Goal: Information Seeking & Learning: Learn about a topic

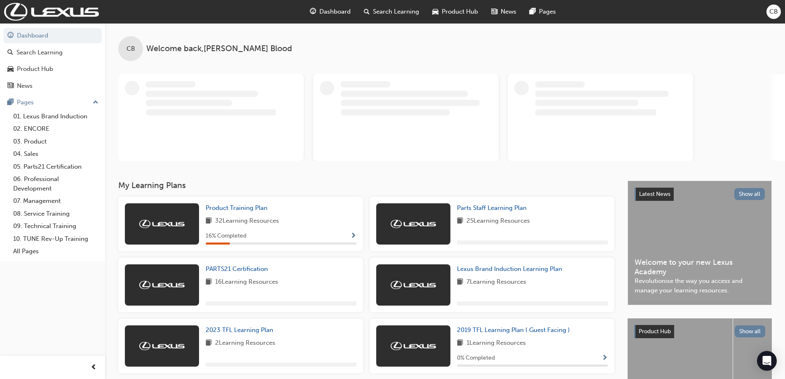
click at [253, 215] on div "Product Training Plan 32 Learning Resources 16 % Completed" at bounding box center [281, 223] width 151 height 41
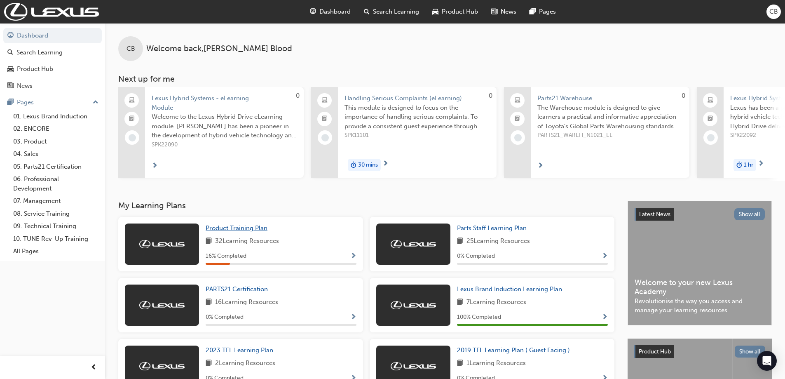
click at [237, 233] on link "Product Training Plan" at bounding box center [238, 227] width 65 height 9
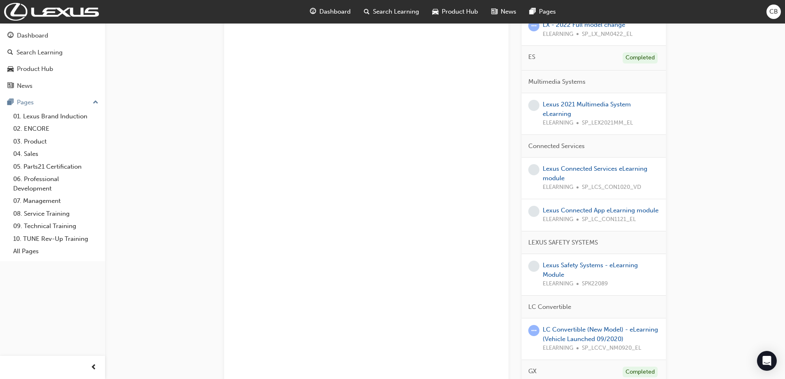
scroll to position [1157, 0]
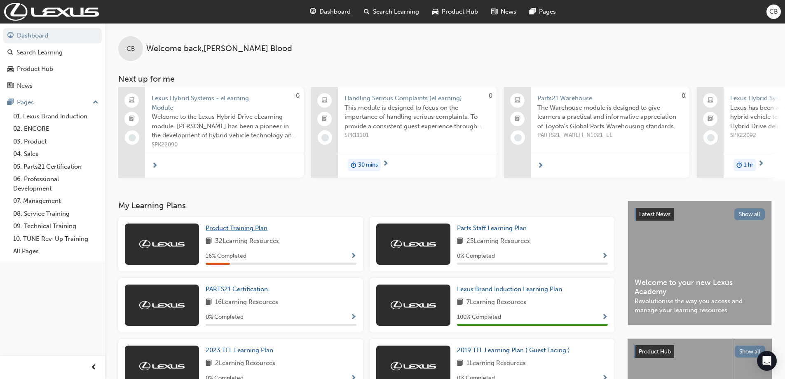
click at [242, 232] on span "Product Training Plan" at bounding box center [237, 227] width 62 height 7
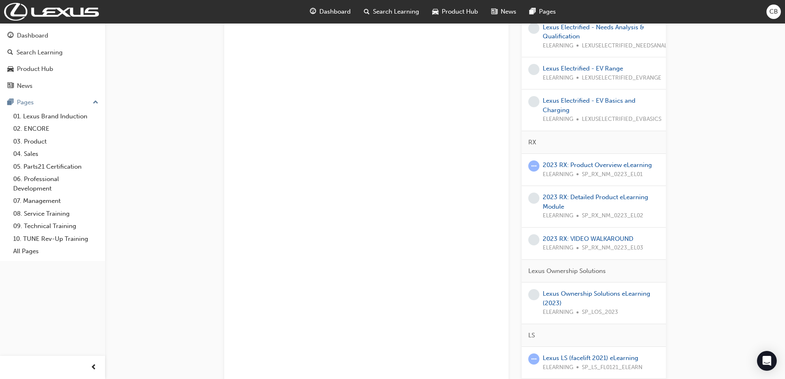
scroll to position [330, 0]
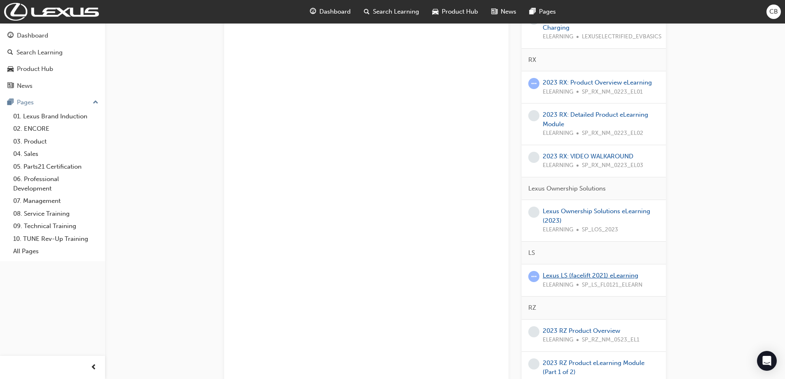
click at [595, 277] on link "Lexus LS (facelift 2021) eLearning" at bounding box center [591, 275] width 96 height 7
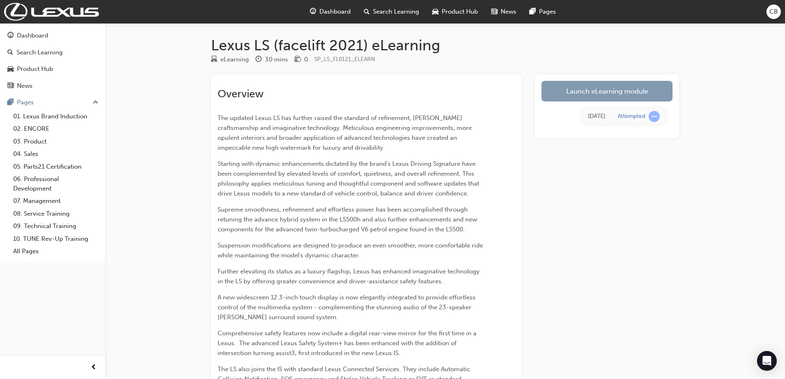
click at [575, 99] on link "Launch eLearning module" at bounding box center [607, 91] width 131 height 21
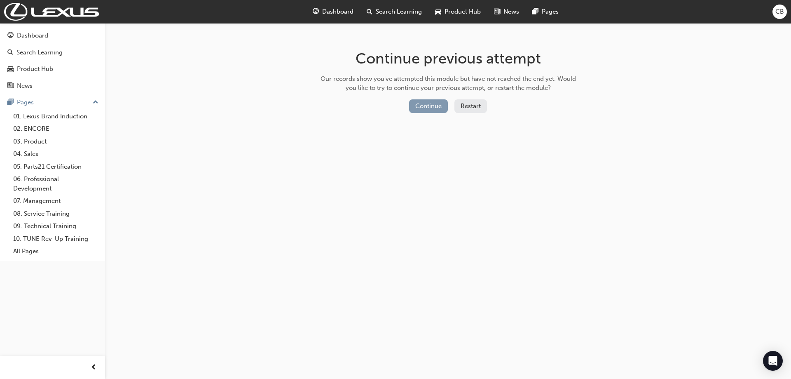
click at [426, 102] on button "Continue" at bounding box center [428, 106] width 39 height 14
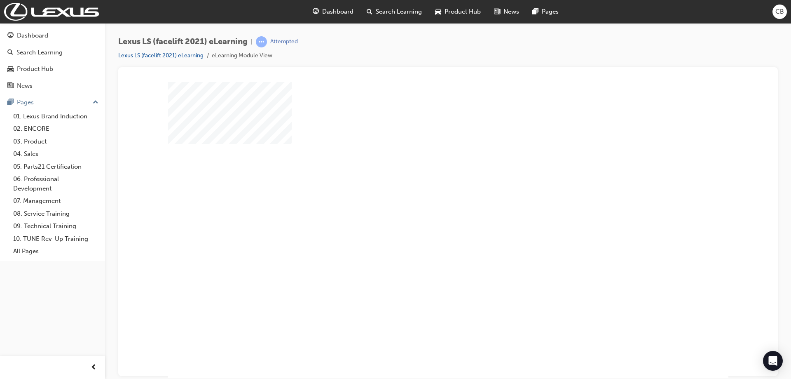
click at [425, 206] on div "play" at bounding box center [425, 206] width 0 height 0
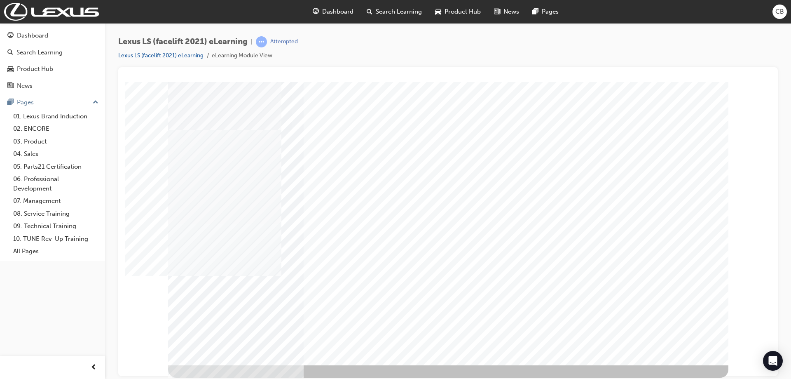
scroll to position [0, 0]
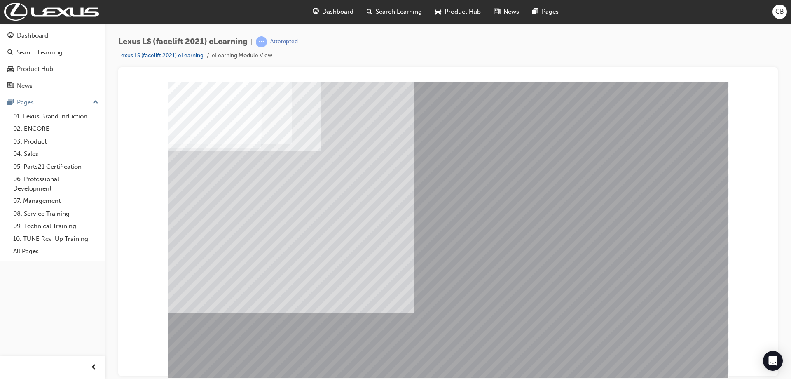
drag, startPoint x: 591, startPoint y: 214, endPoint x: 605, endPoint y: 216, distance: 14.1
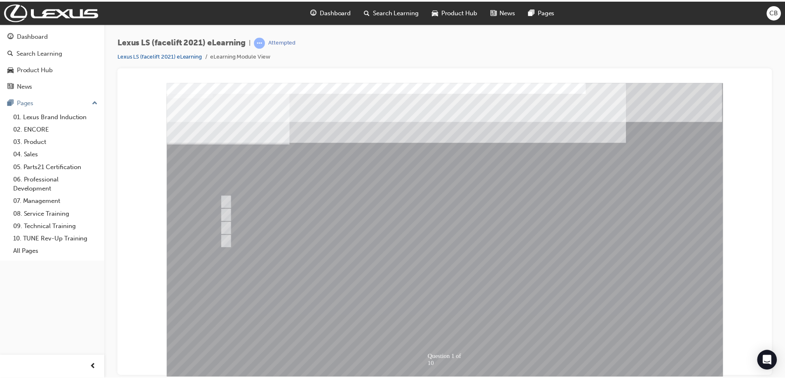
scroll to position [14, 0]
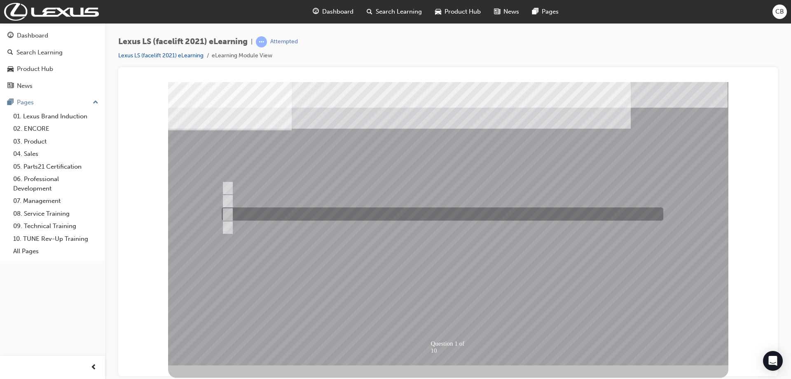
click at [292, 212] on div at bounding box center [441, 213] width 442 height 13
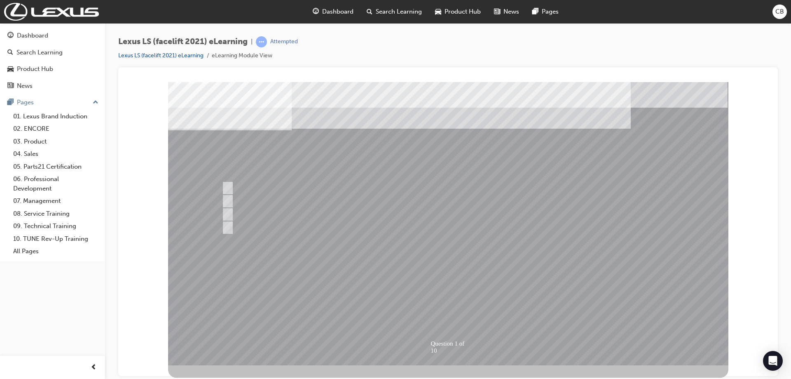
click at [259, 235] on div at bounding box center [448, 216] width 561 height 297
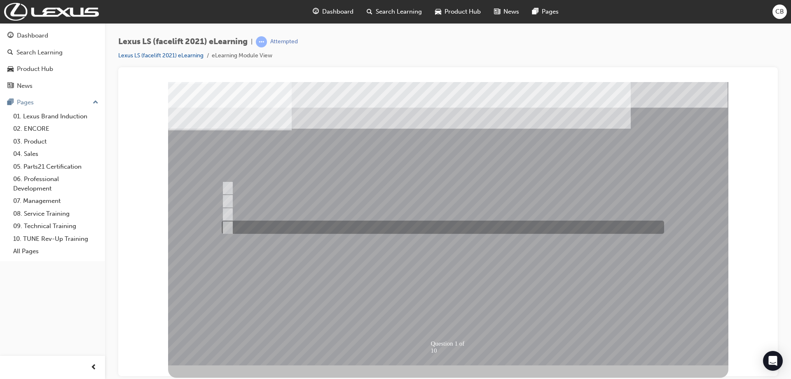
click at [268, 220] on div at bounding box center [441, 226] width 443 height 13
radio input "false"
radio input "true"
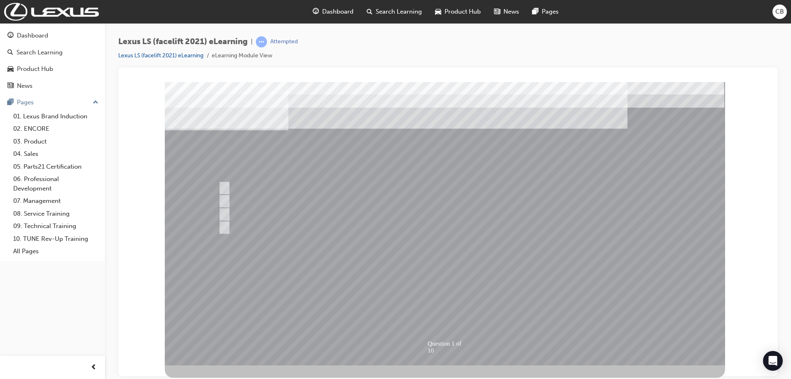
scroll to position [0, 0]
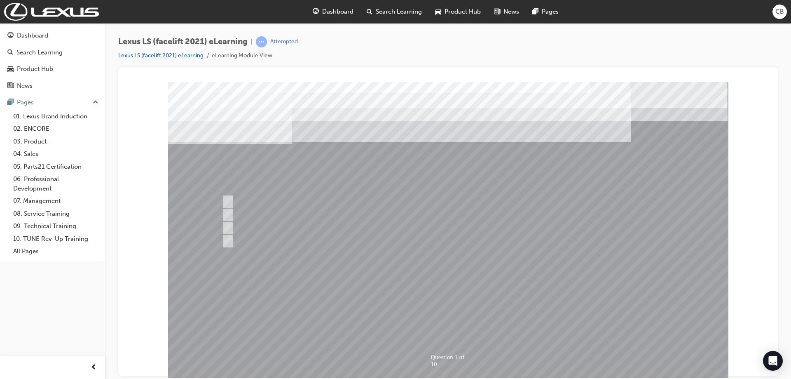
click at [474, 288] on div at bounding box center [448, 230] width 561 height 297
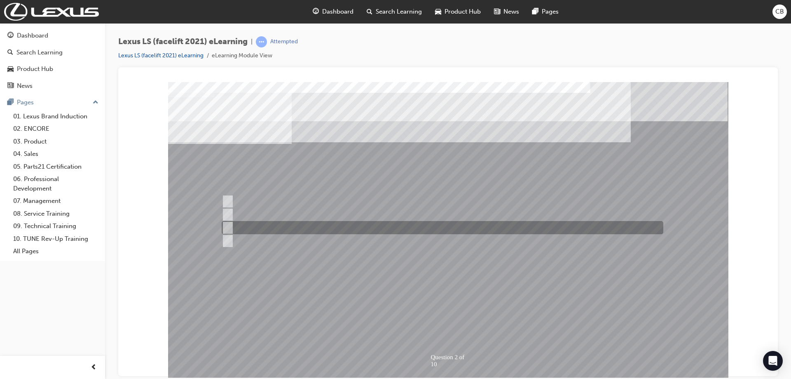
click at [318, 223] on div at bounding box center [441, 227] width 442 height 13
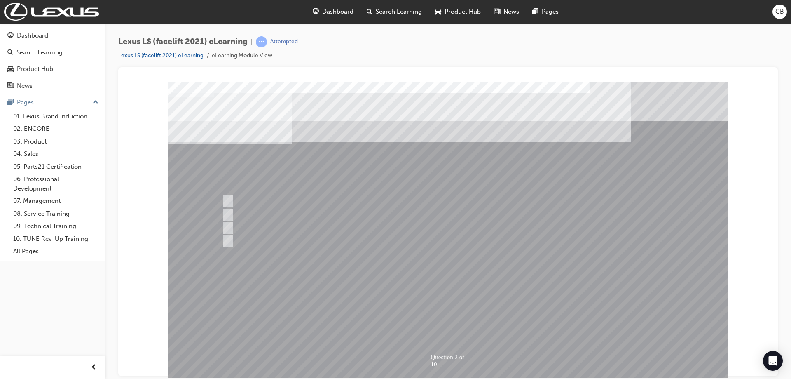
click at [271, 237] on div at bounding box center [448, 230] width 561 height 297
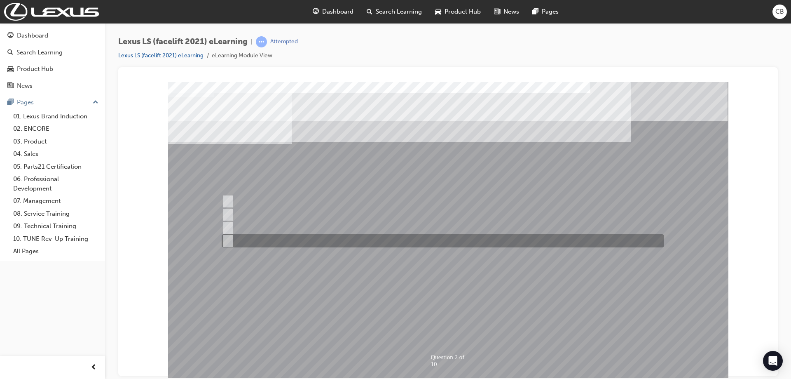
click at [296, 242] on div at bounding box center [441, 240] width 443 height 13
radio input "false"
radio input "true"
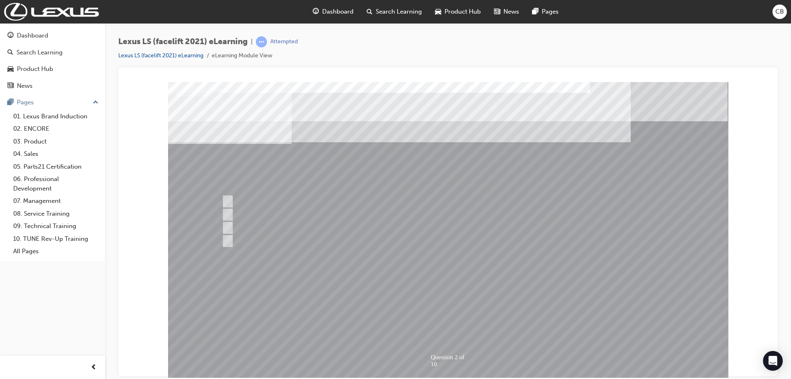
click at [357, 262] on div at bounding box center [448, 230] width 561 height 297
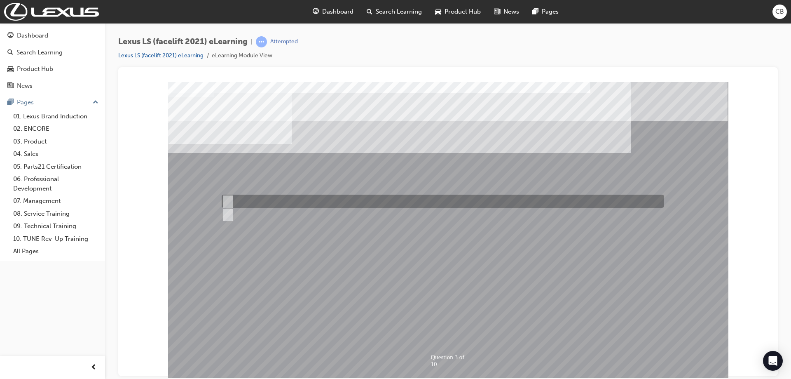
click at [250, 203] on div at bounding box center [441, 201] width 443 height 13
radio input "true"
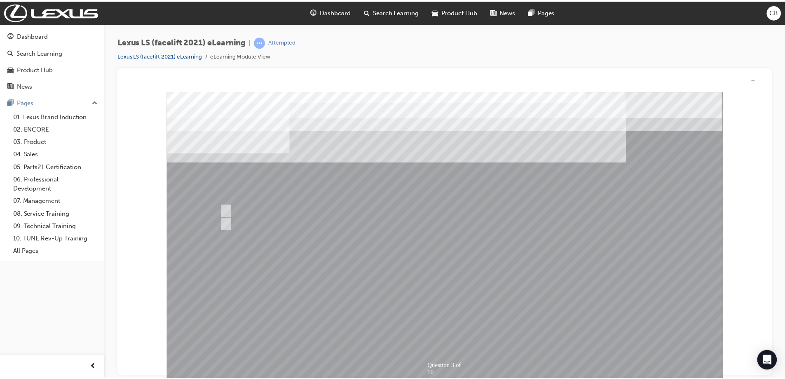
click at [467, 304] on div at bounding box center [447, 239] width 561 height 297
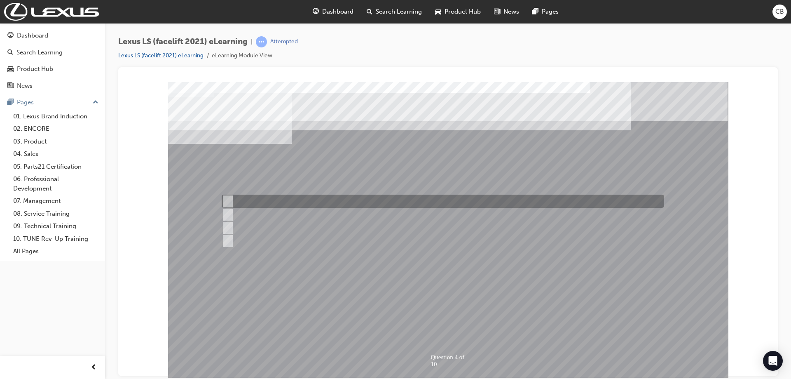
click at [301, 204] on div at bounding box center [441, 201] width 443 height 13
radio input "true"
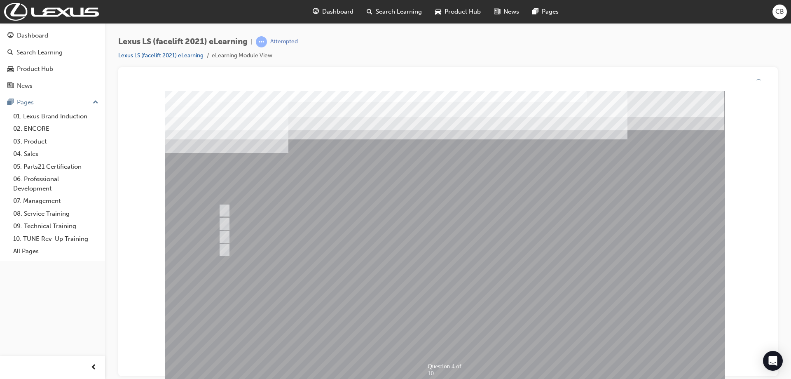
click at [462, 274] on div at bounding box center [445, 239] width 561 height 297
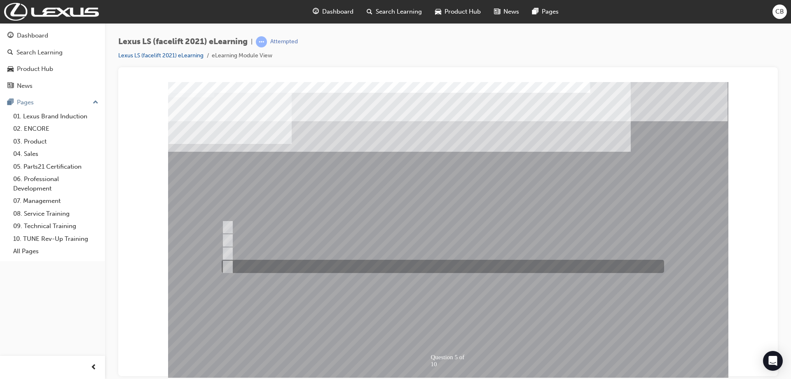
click at [313, 264] on div at bounding box center [441, 266] width 443 height 13
radio input "true"
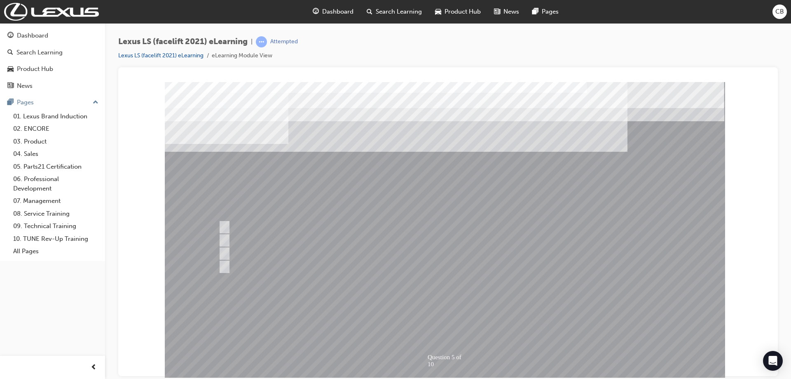
click at [452, 284] on div at bounding box center [445, 230] width 561 height 297
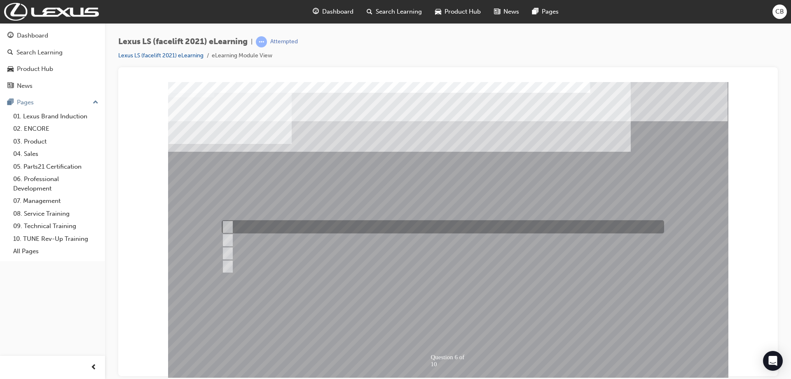
click at [339, 225] on div at bounding box center [441, 226] width 443 height 13
radio input "true"
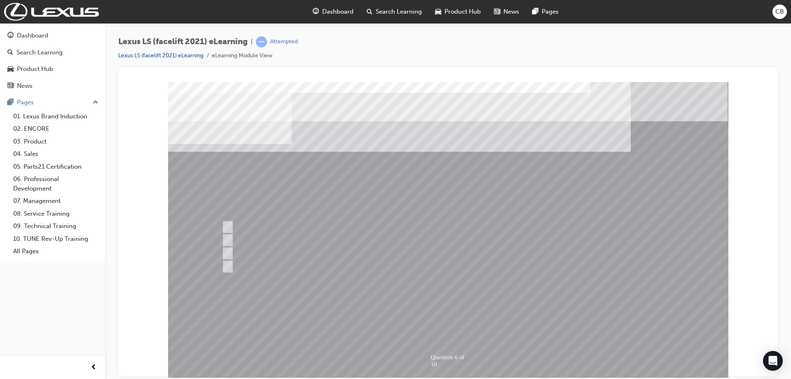
click at [376, 314] on div at bounding box center [448, 230] width 561 height 297
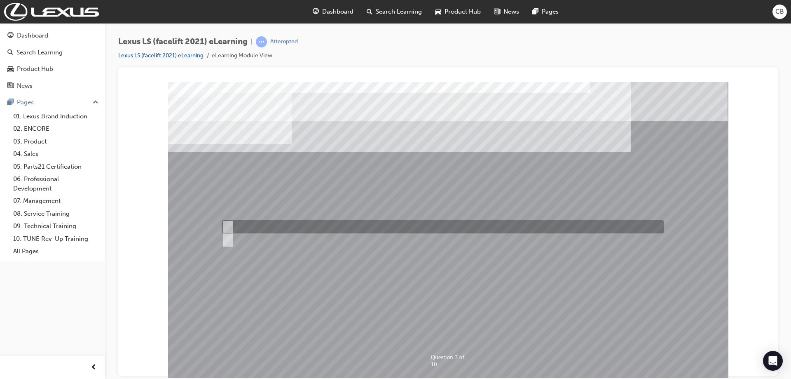
click at [271, 227] on div at bounding box center [441, 226] width 443 height 13
radio input "true"
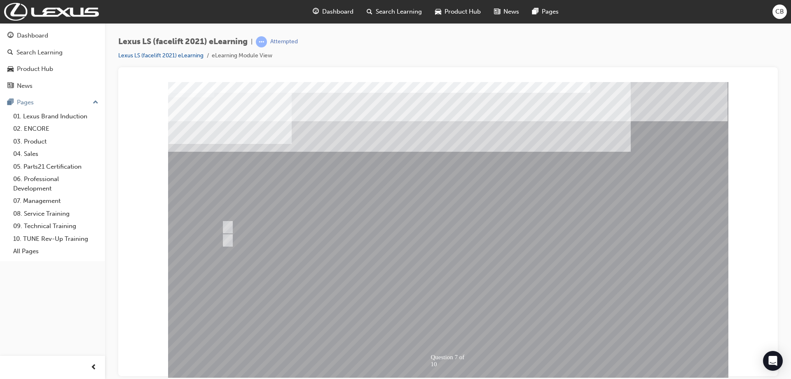
click at [437, 258] on div at bounding box center [448, 230] width 561 height 297
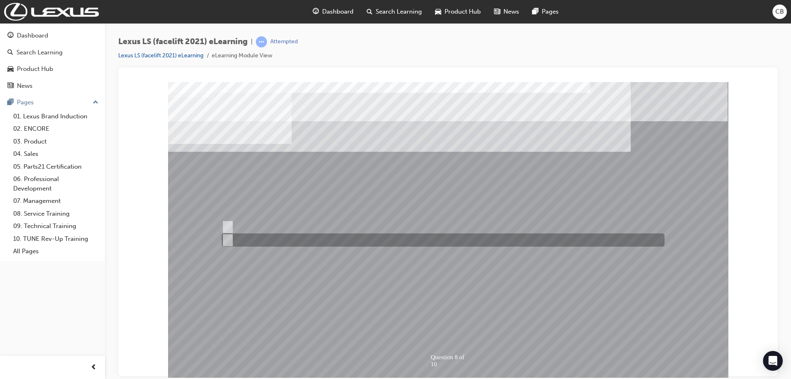
click at [257, 229] on div at bounding box center [441, 226] width 443 height 13
radio input "true"
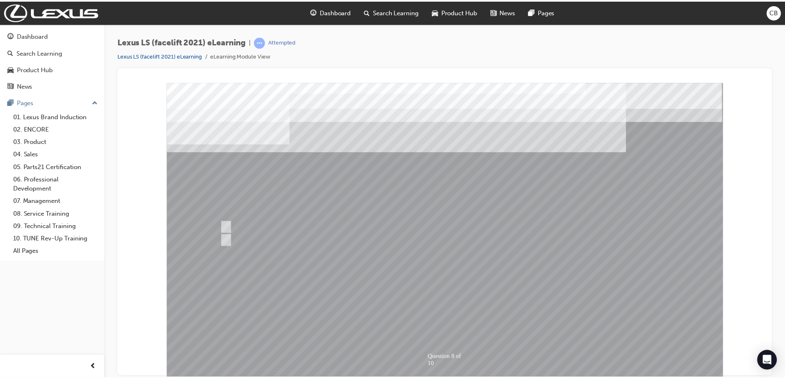
drag, startPoint x: 407, startPoint y: 288, endPoint x: 404, endPoint y: 283, distance: 5.9
click at [404, 283] on div at bounding box center [447, 230] width 561 height 297
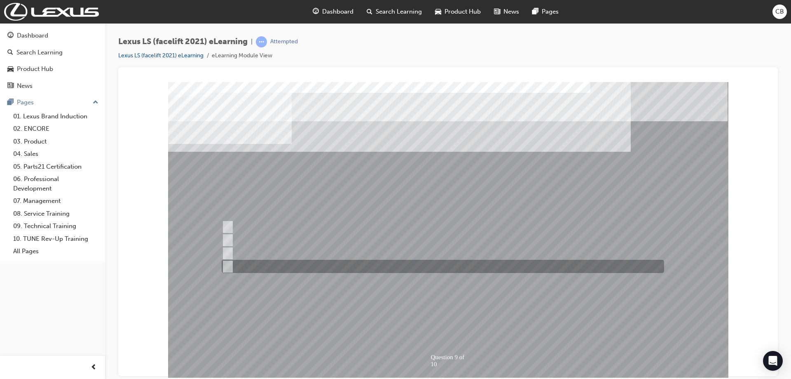
click at [296, 267] on div at bounding box center [441, 266] width 443 height 13
radio input "true"
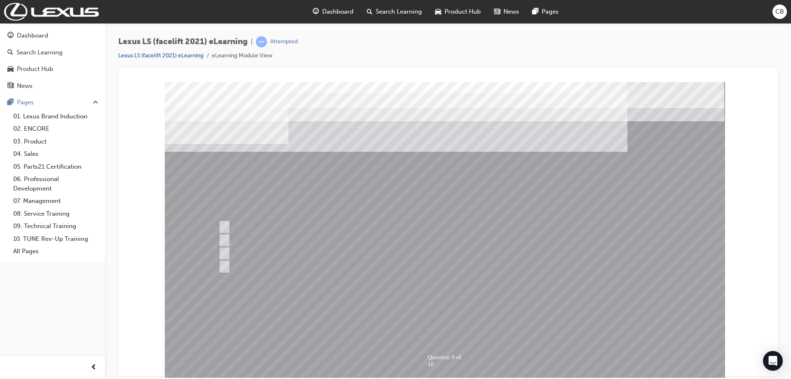
click at [411, 302] on div at bounding box center [445, 230] width 561 height 297
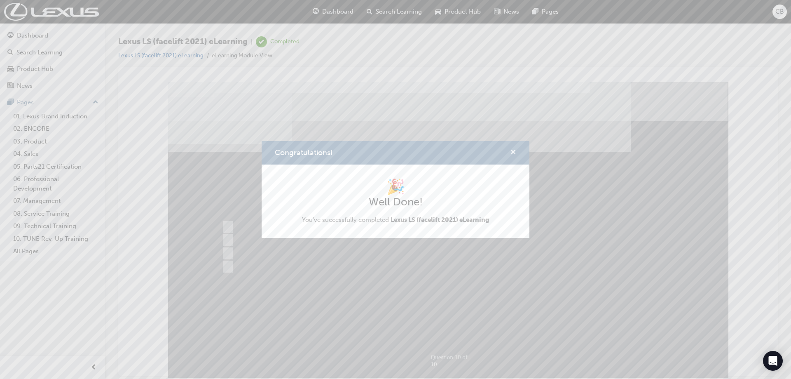
click at [514, 157] on button "Congratulations!" at bounding box center [513, 153] width 6 height 10
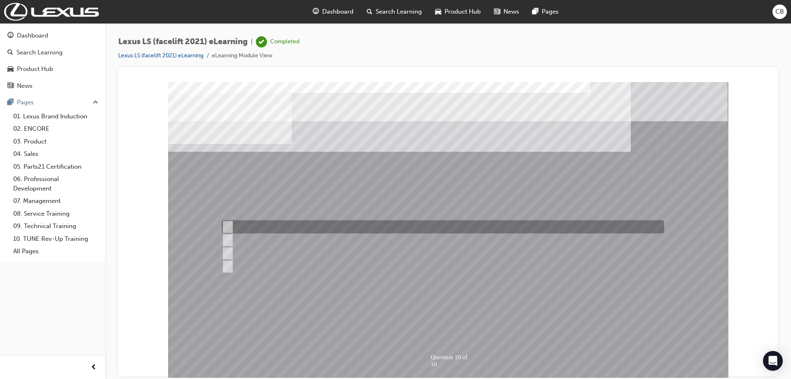
click at [287, 231] on div at bounding box center [441, 226] width 443 height 13
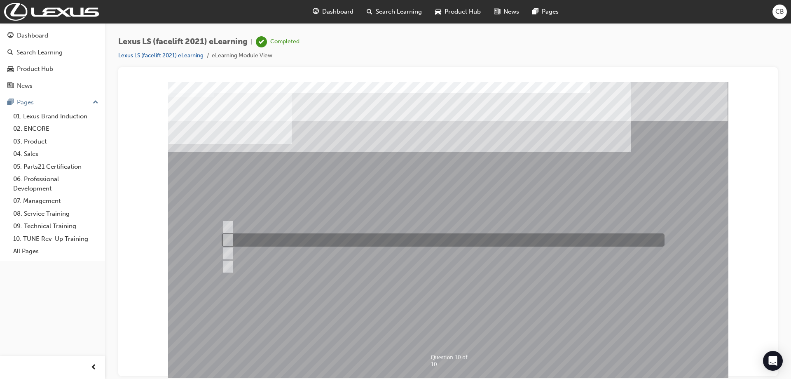
click at [285, 236] on div at bounding box center [441, 239] width 443 height 13
radio input "false"
radio input "true"
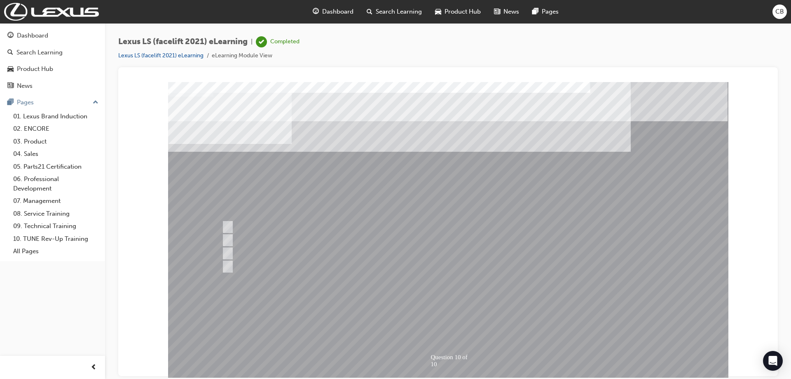
drag, startPoint x: 470, startPoint y: 261, endPoint x: 470, endPoint y: 253, distance: 7.8
click at [470, 253] on div at bounding box center [448, 230] width 561 height 297
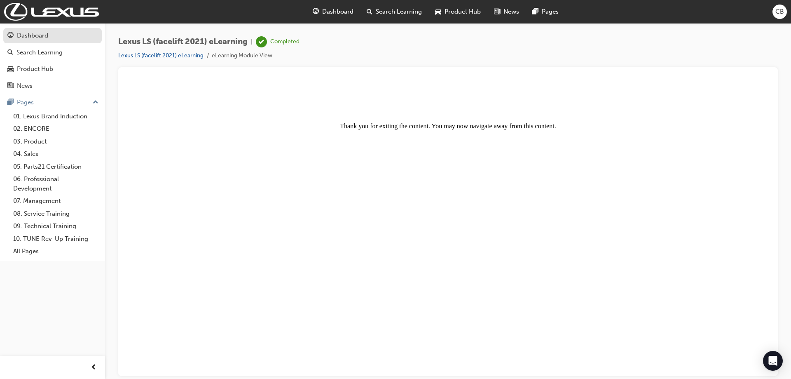
click at [45, 40] on div "Dashboard" at bounding box center [32, 35] width 31 height 9
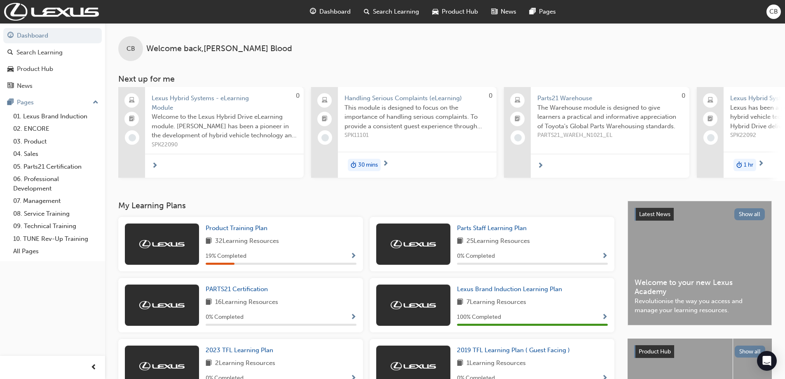
scroll to position [105, 0]
